Goal: Find specific page/section: Find specific page/section

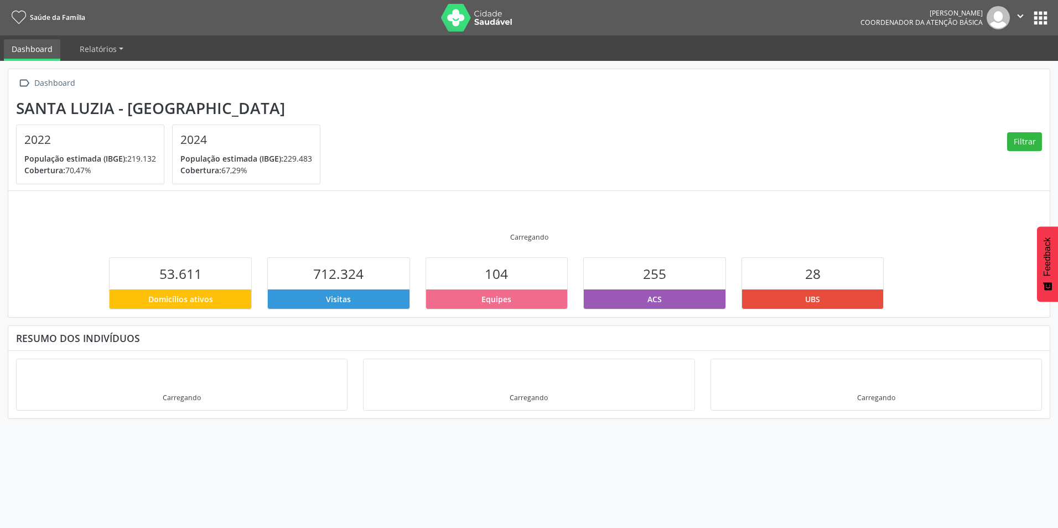
click at [1045, 23] on button "apps" at bounding box center [1040, 17] width 19 height 19
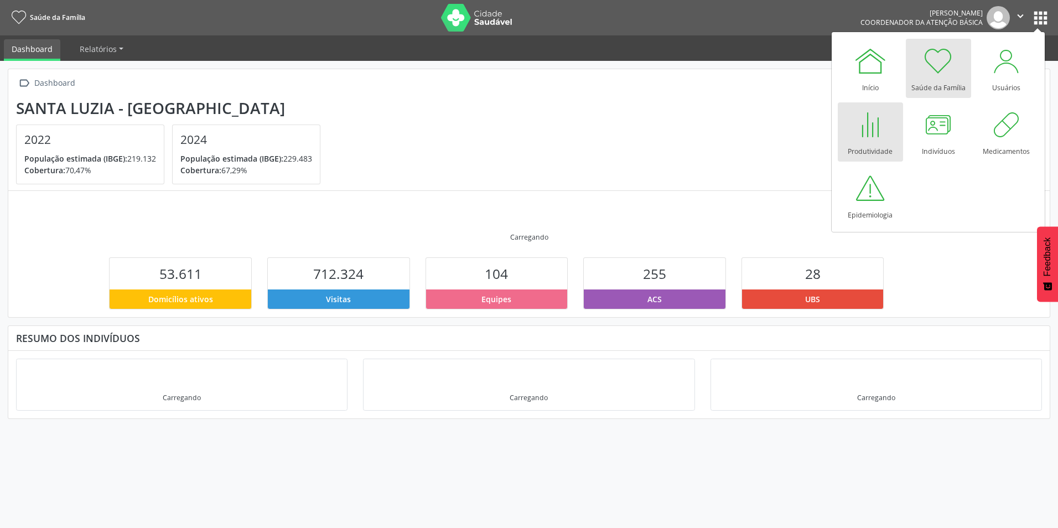
click at [869, 133] on div at bounding box center [870, 124] width 33 height 33
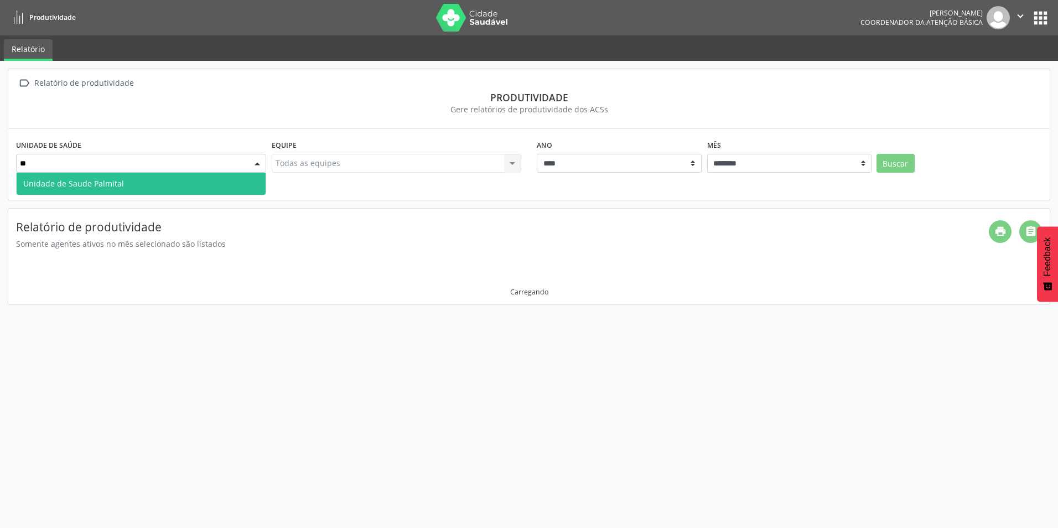
type input "***"
click at [220, 181] on span "Unidade de Saude Palmital" at bounding box center [141, 184] width 249 height 22
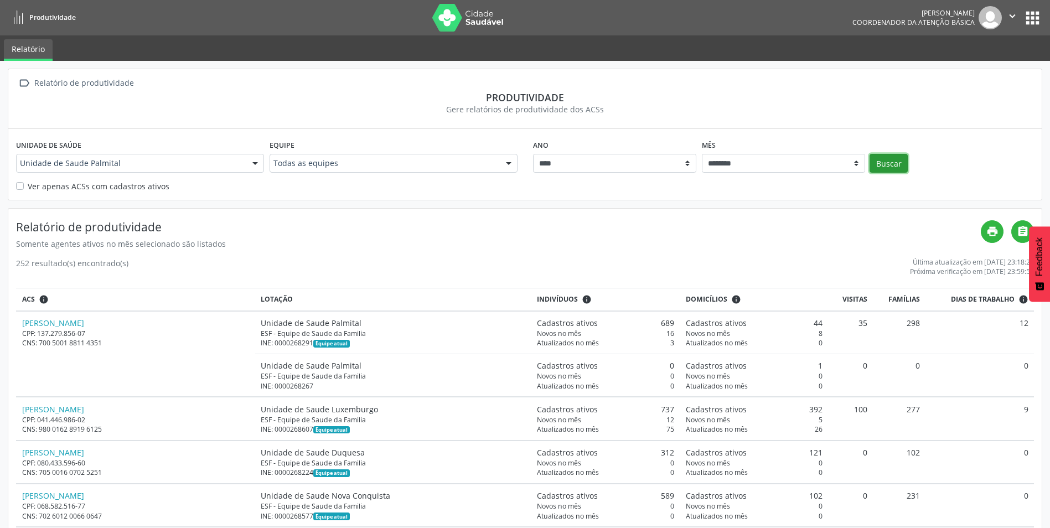
click at [895, 166] on button "Buscar" at bounding box center [888, 163] width 38 height 19
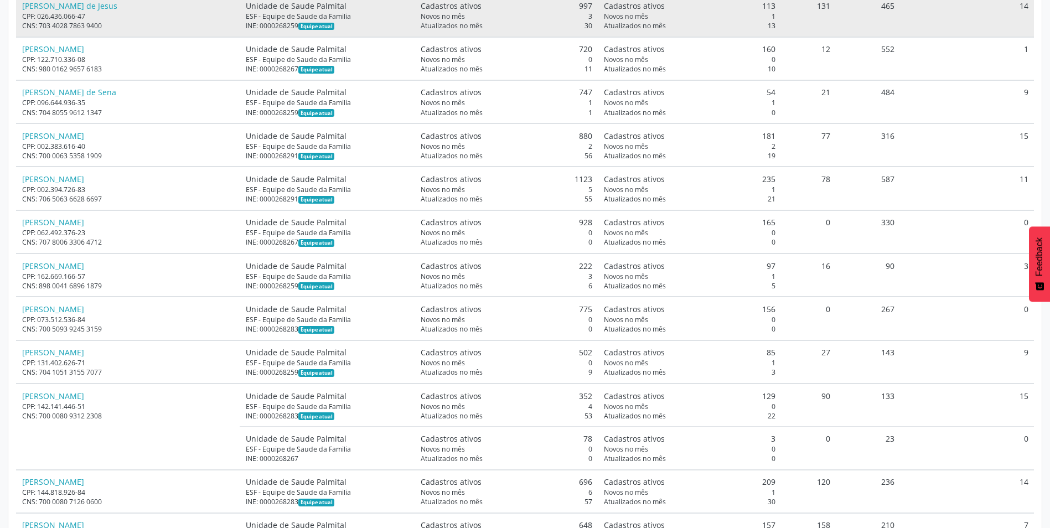
scroll to position [553, 0]
